Goal: Information Seeking & Learning: Learn about a topic

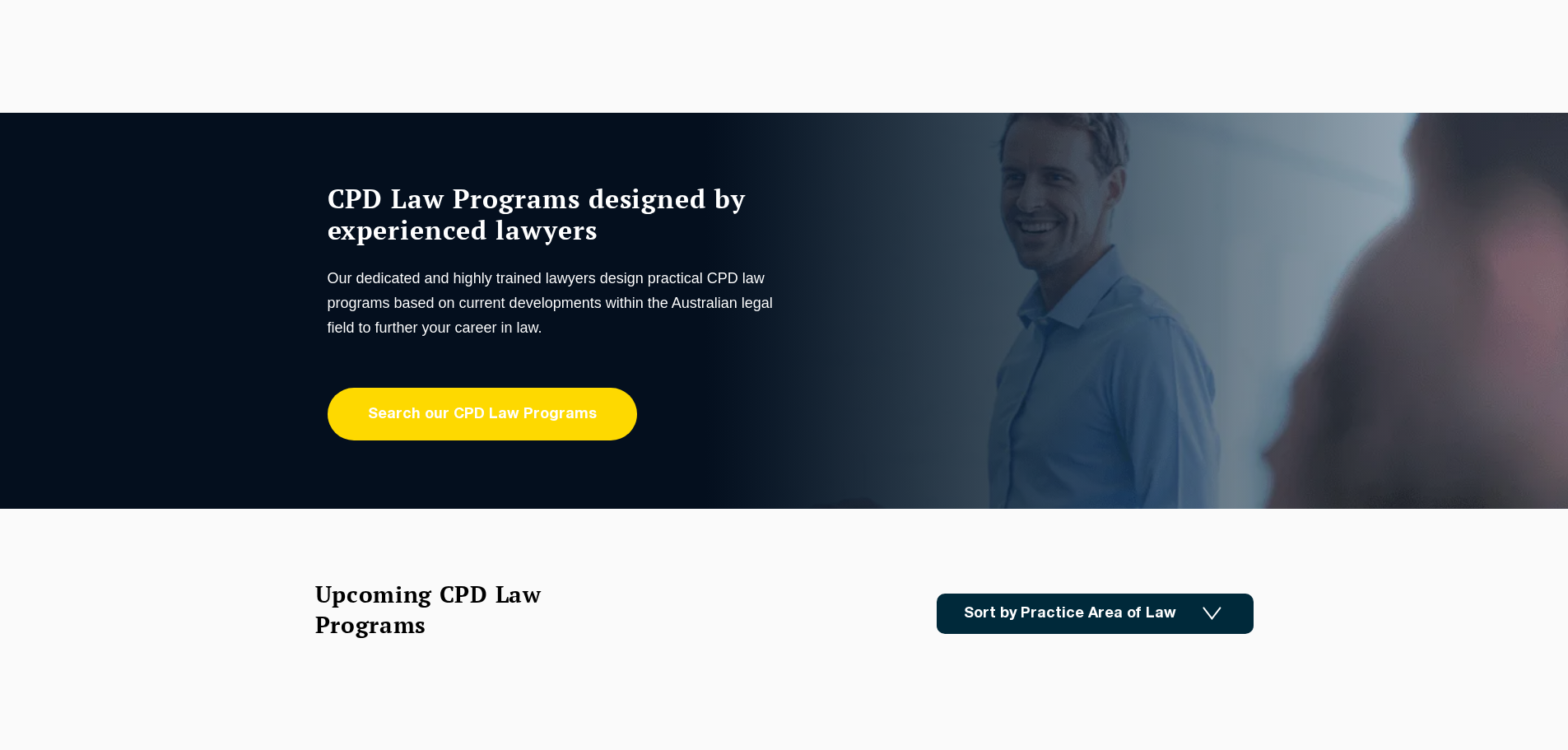
click at [400, 399] on link "Search our CPD Law Programs" at bounding box center [483, 415] width 309 height 53
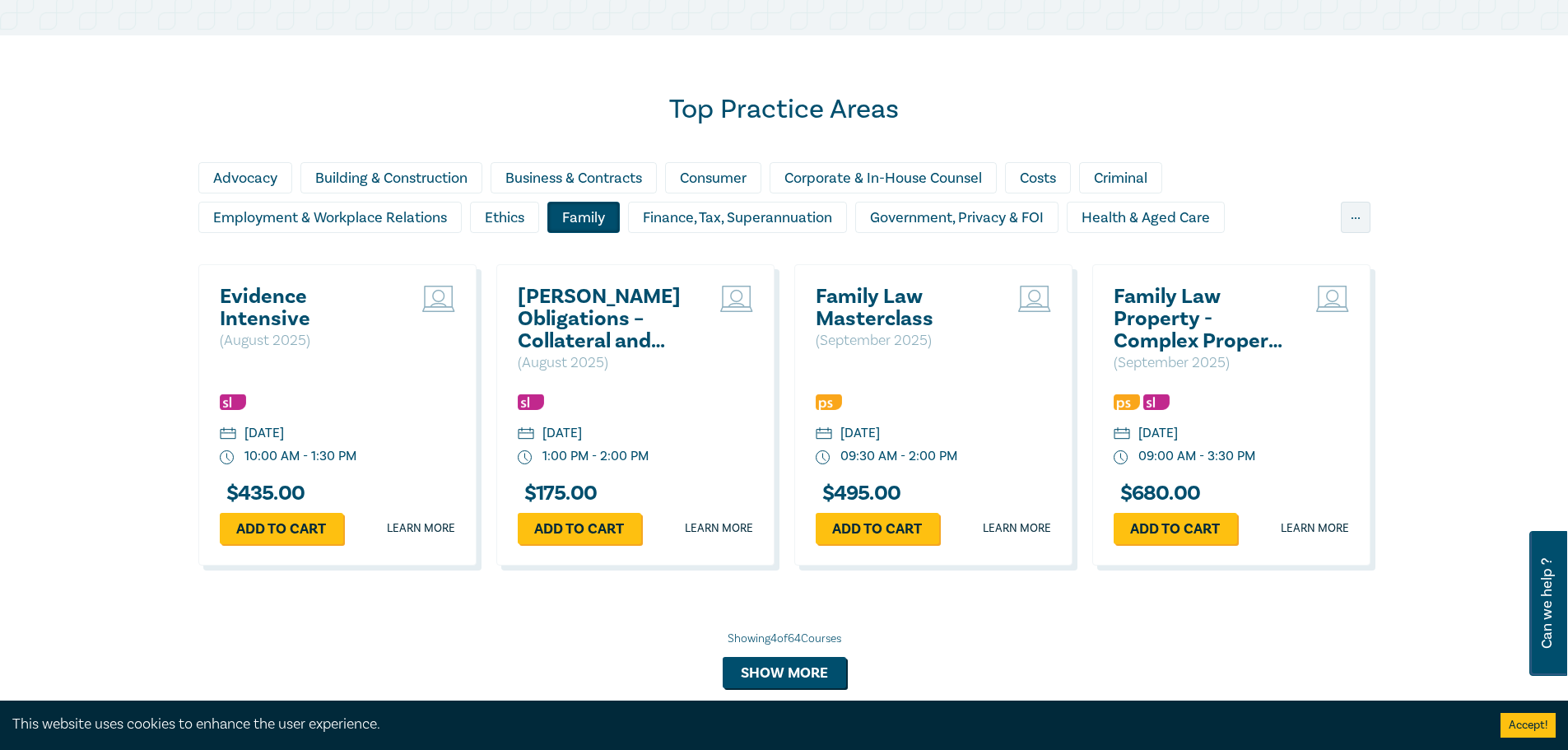
scroll to position [1482, 0]
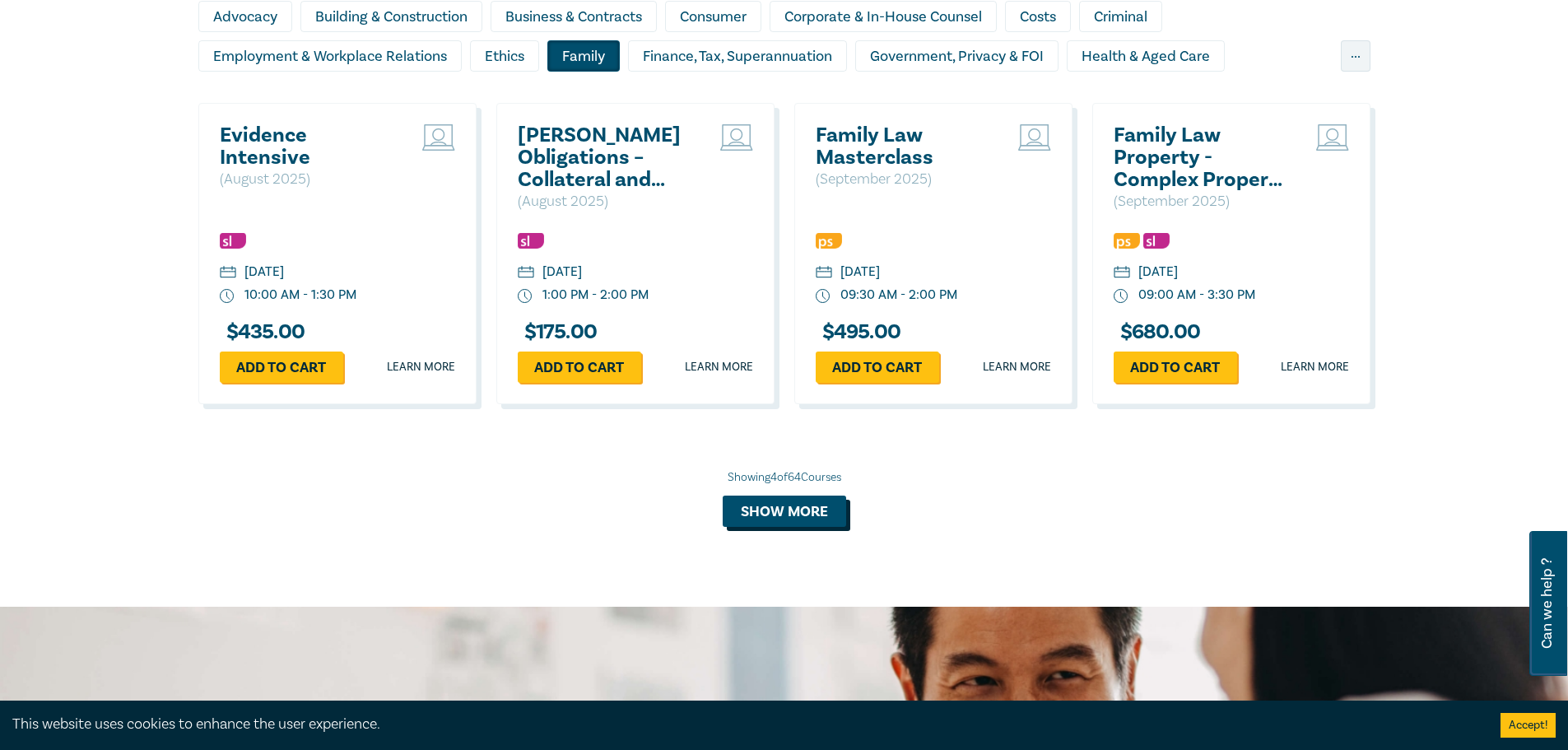
click at [756, 507] on button "Show more" at bounding box center [785, 511] width 124 height 31
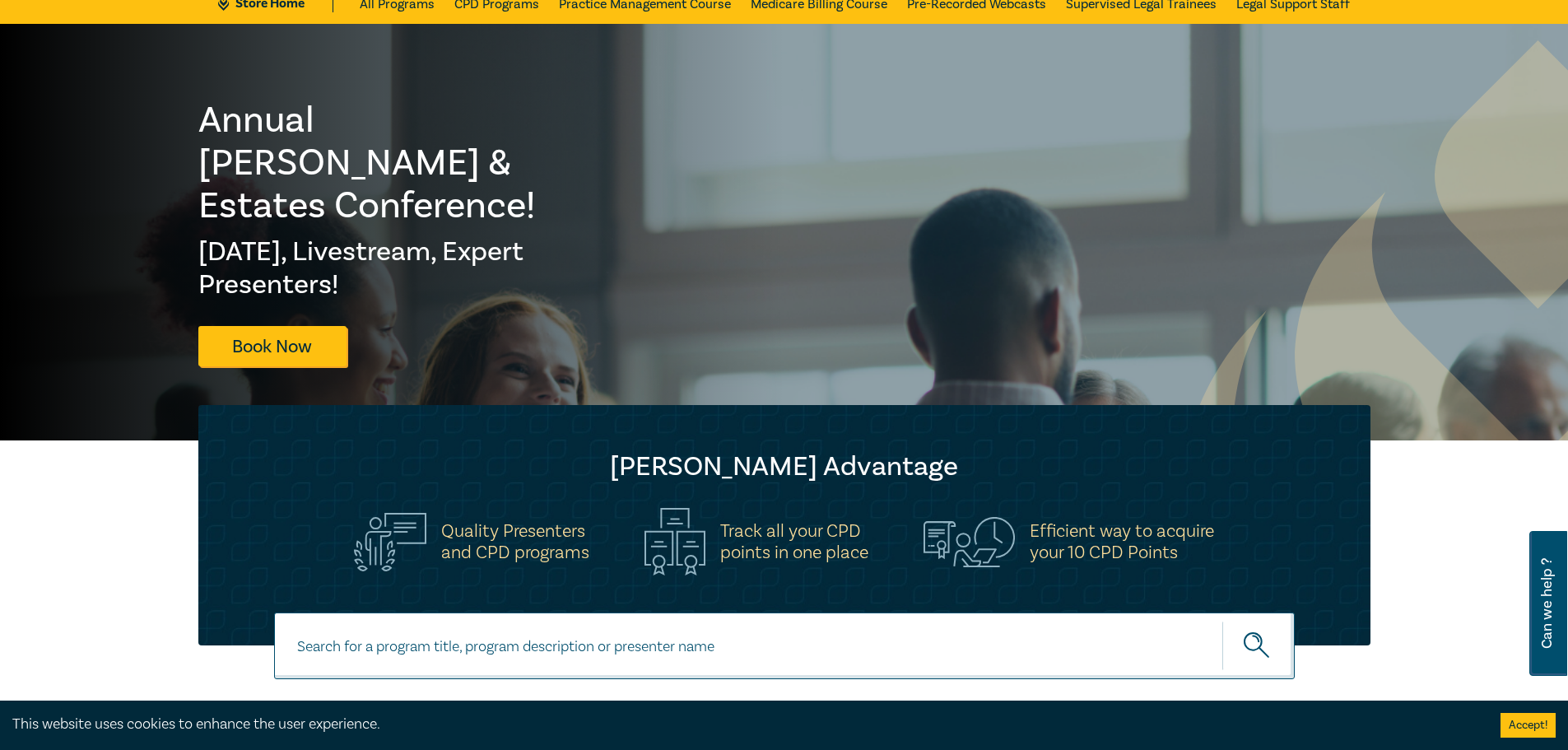
scroll to position [0, 0]
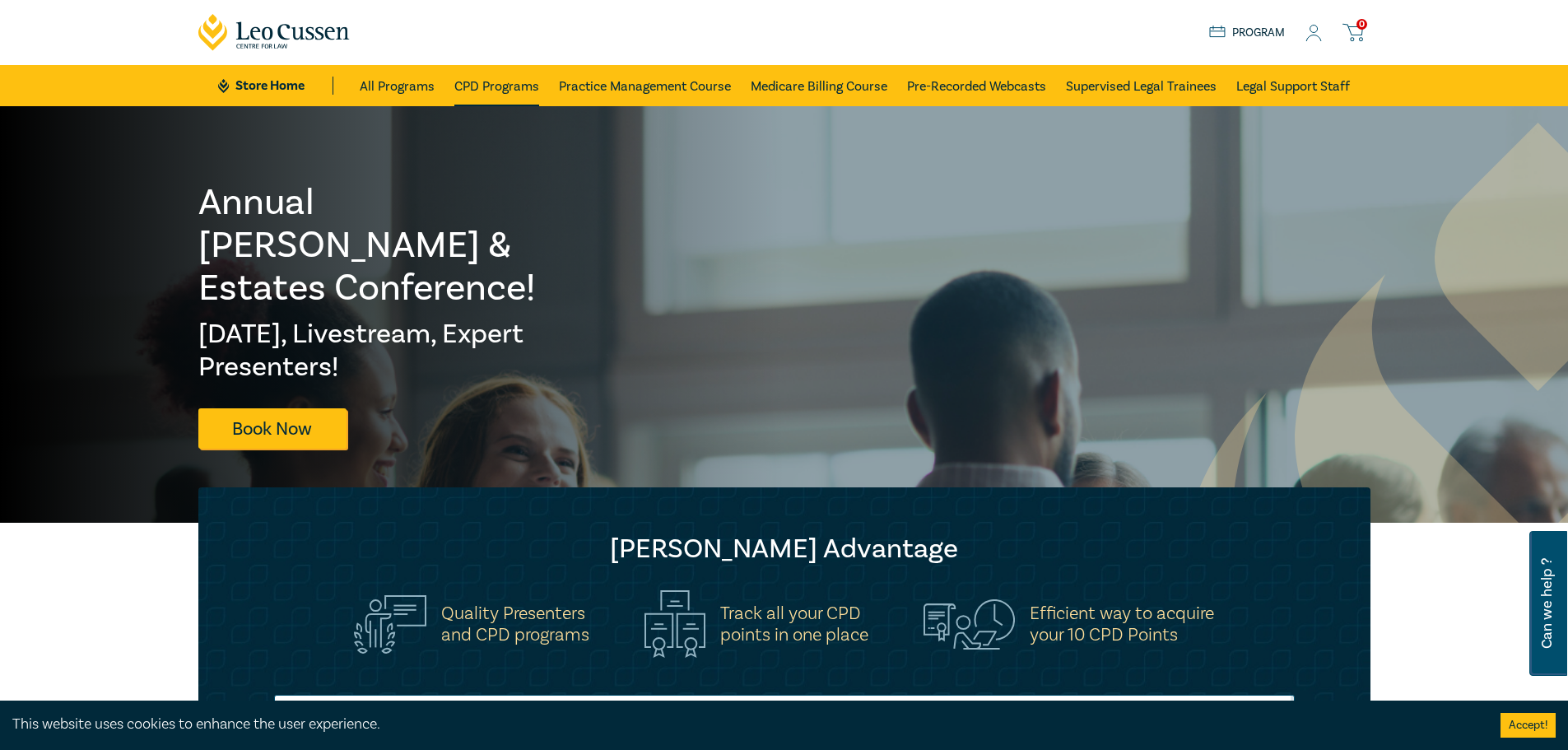
click at [469, 83] on link "CPD Programs" at bounding box center [497, 86] width 85 height 42
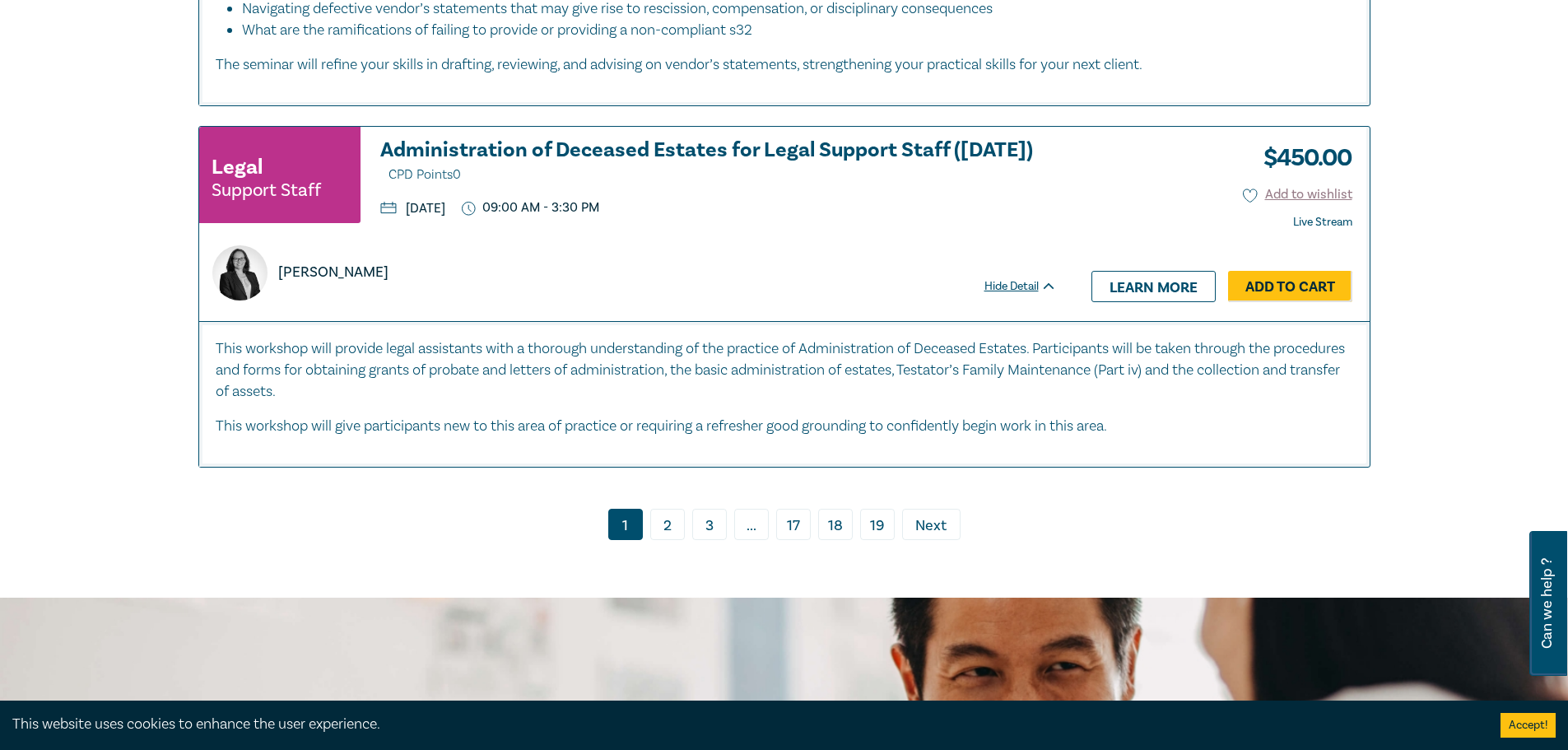
scroll to position [7989, 0]
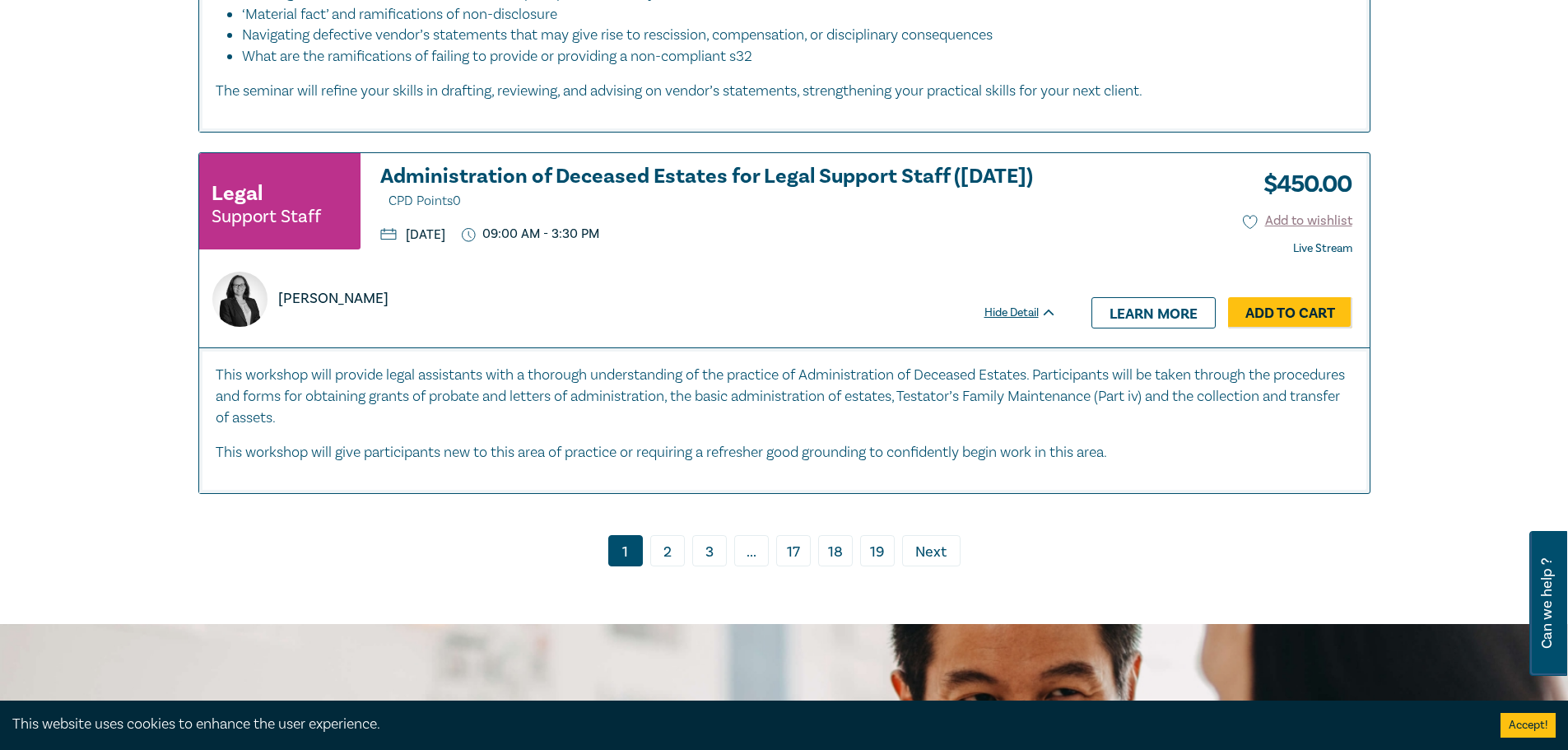
click at [701, 535] on link "3" at bounding box center [709, 550] width 34 height 31
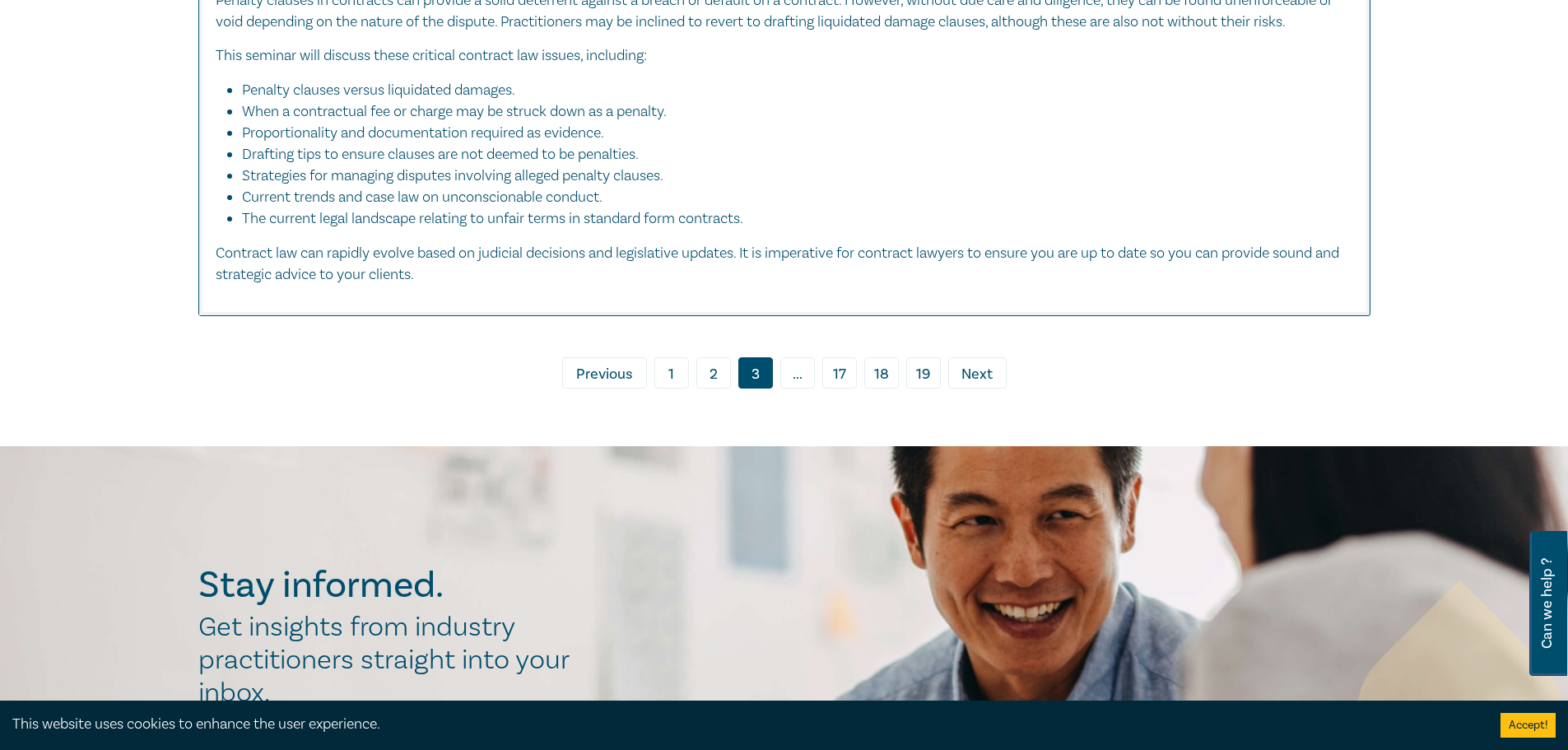
scroll to position [8154, 0]
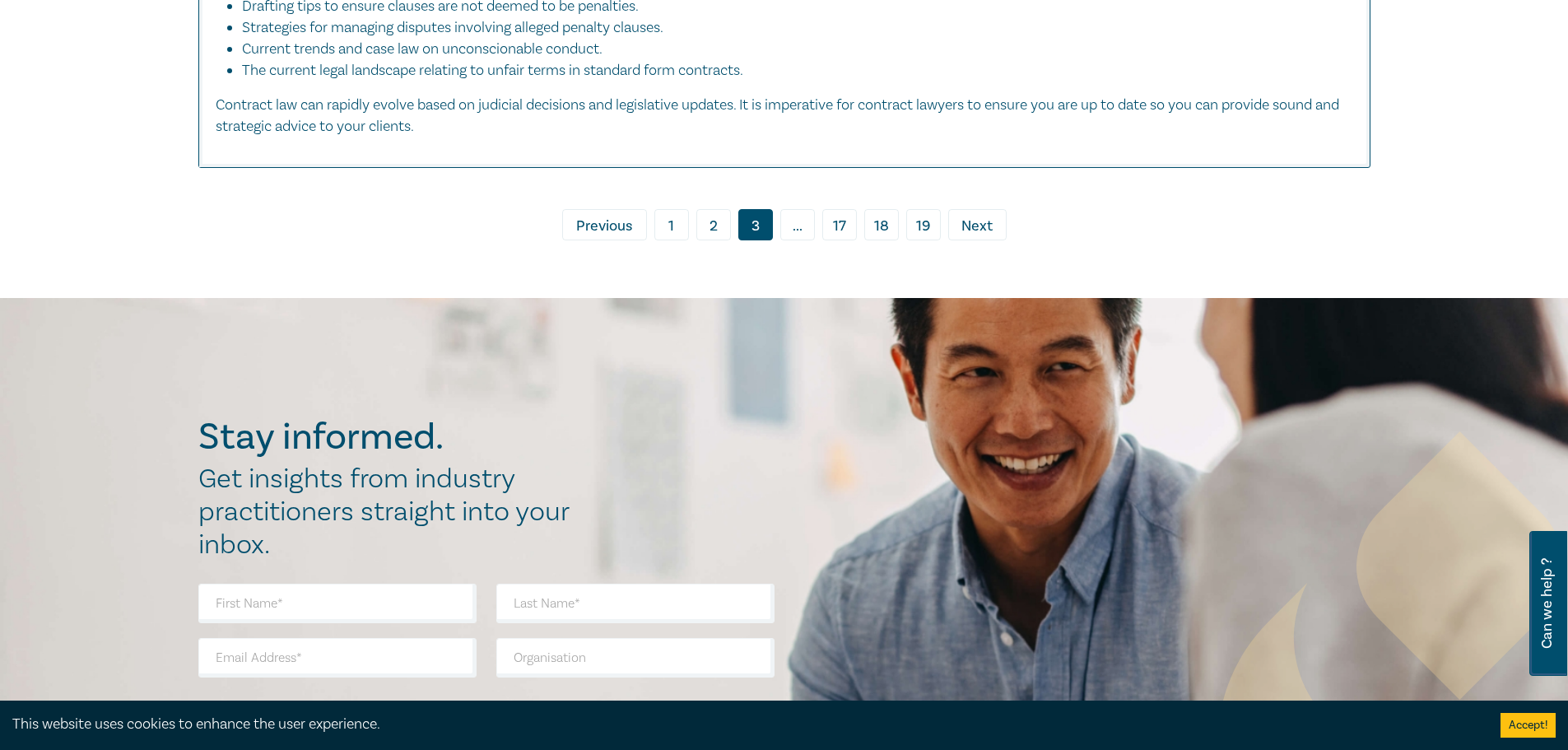
click at [988, 216] on span "Next" at bounding box center [977, 226] width 31 height 21
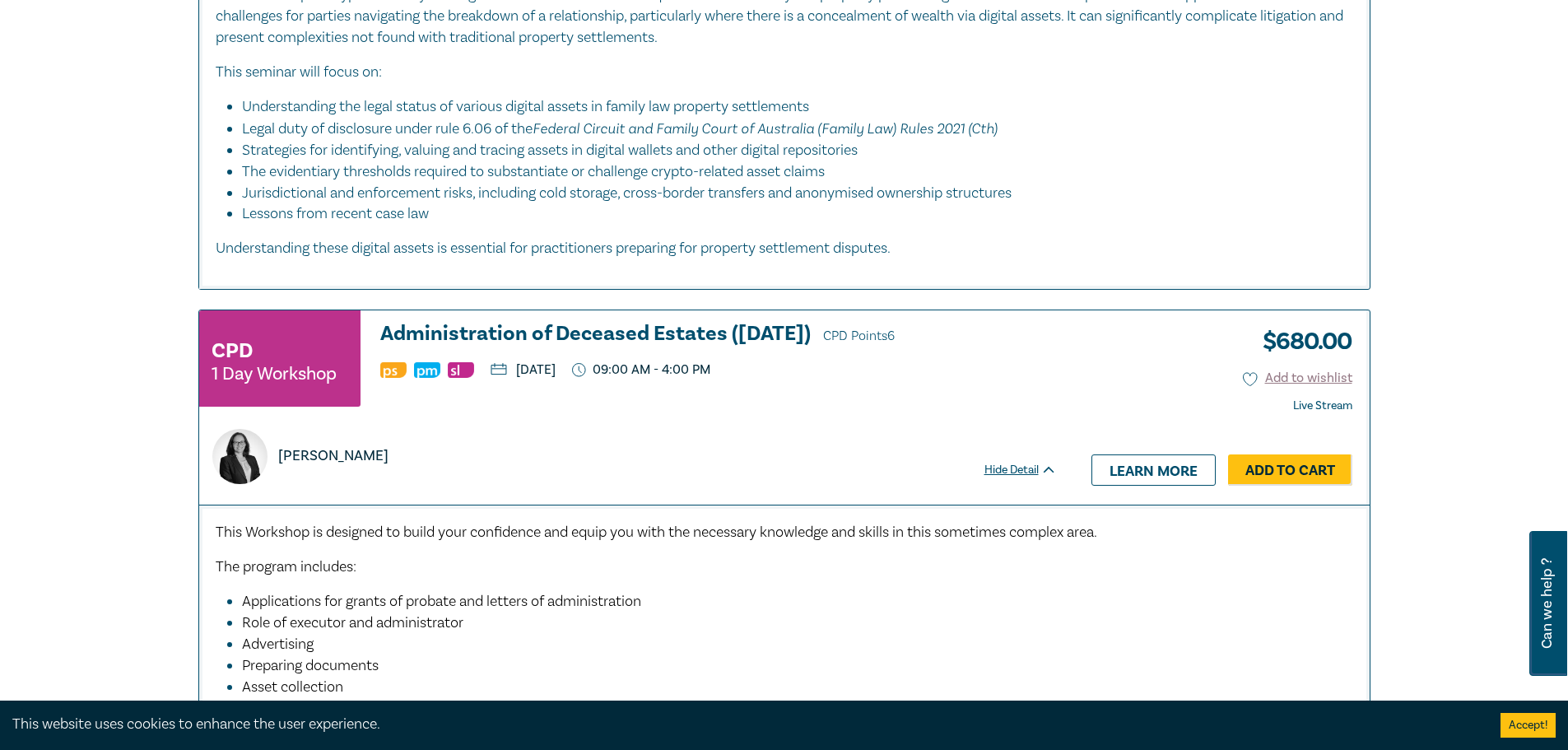
scroll to position [7248, 0]
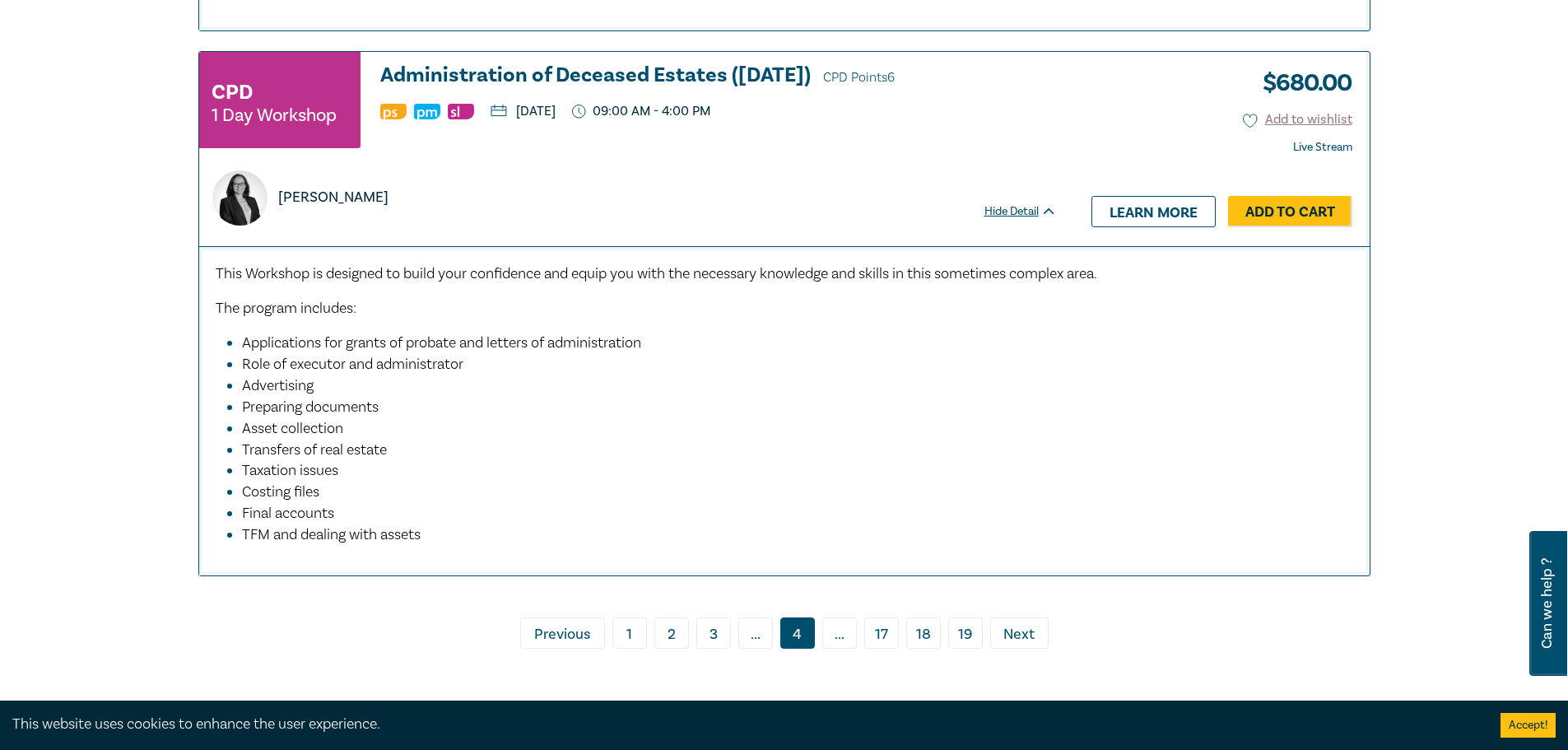
click at [1011, 646] on span "Next" at bounding box center [1018, 635] width 31 height 21
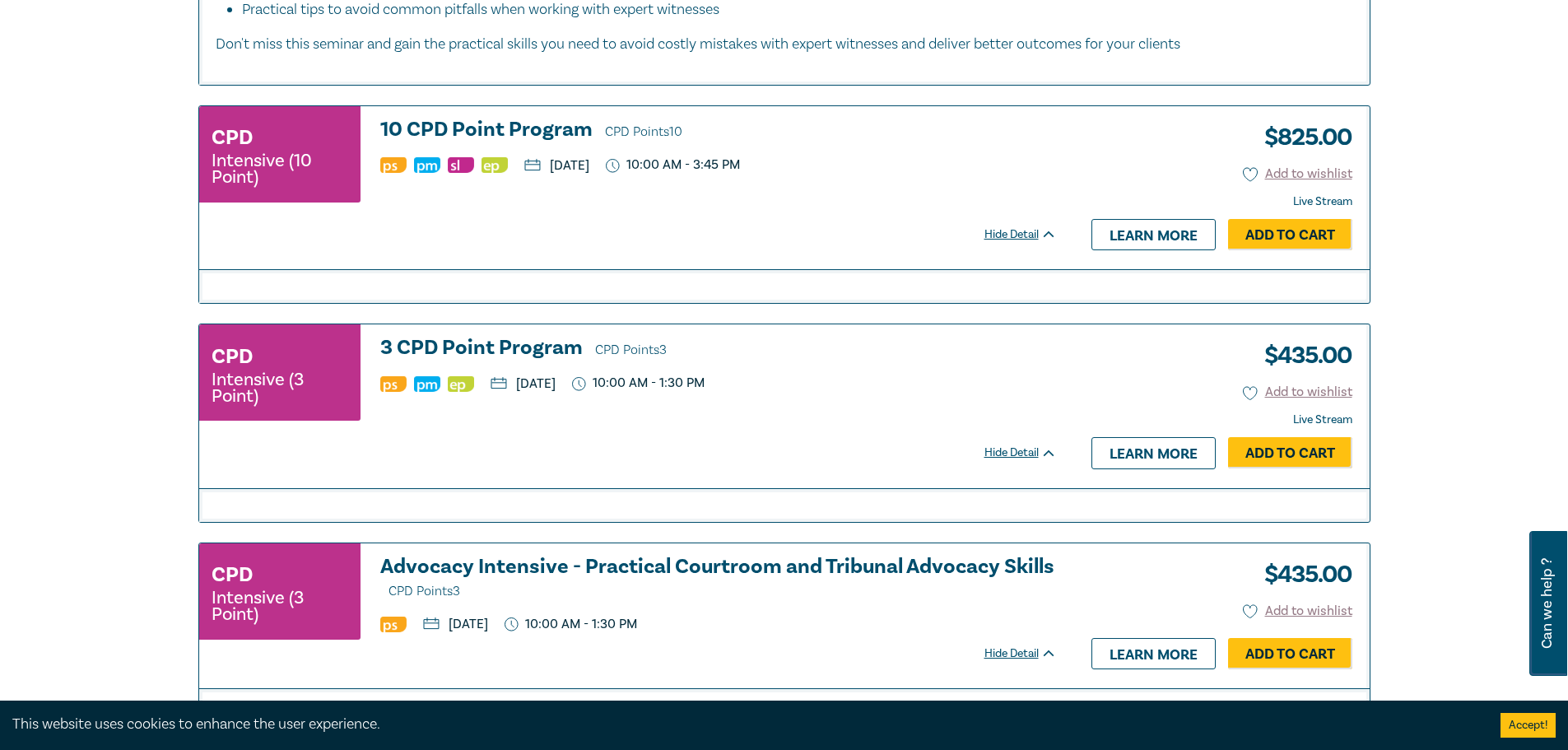
scroll to position [3130, 0]
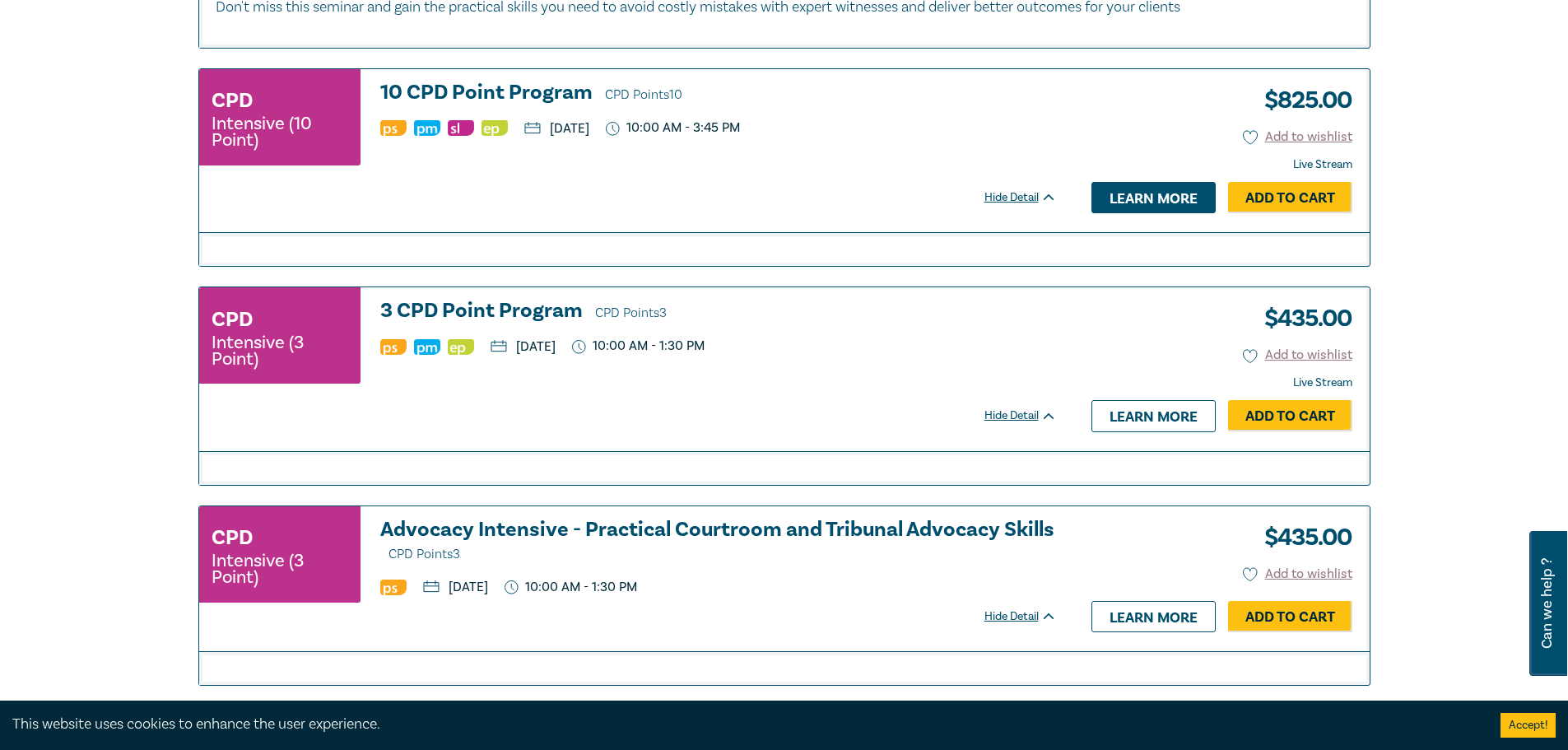
click at [1160, 206] on link "Learn more" at bounding box center [1153, 197] width 125 height 31
